Goal: Find specific page/section: Find specific page/section

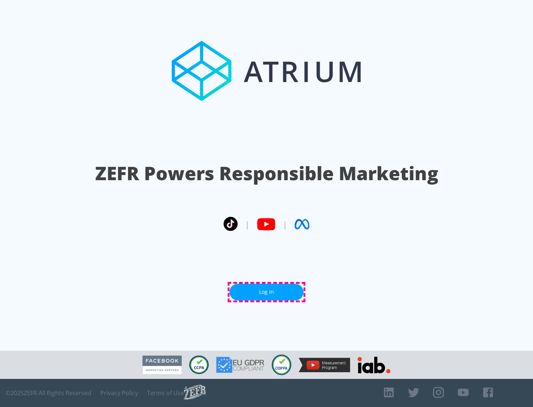
click at [267, 292] on link "Log In" at bounding box center [267, 292] width 74 height 17
